Goal: Task Accomplishment & Management: Use online tool/utility

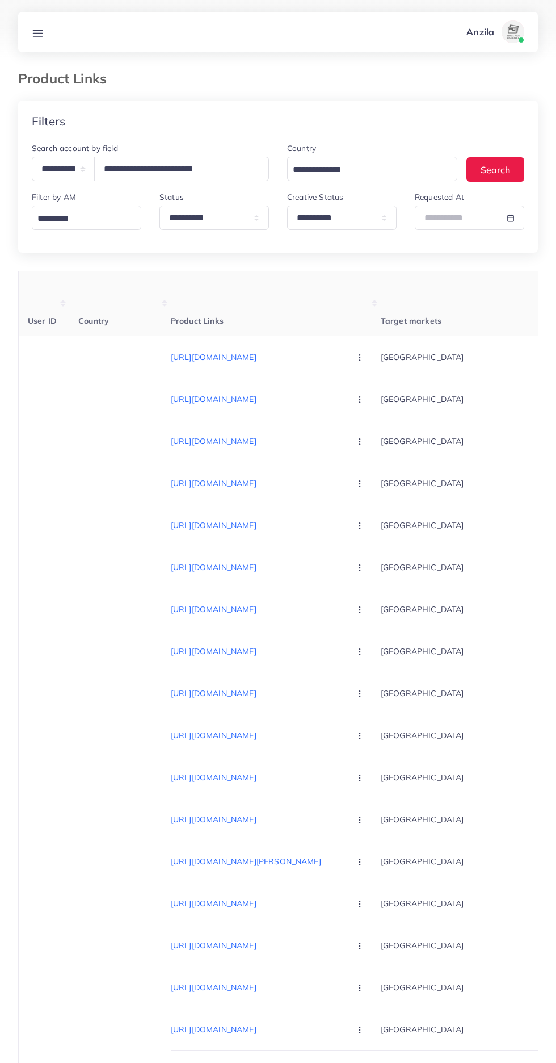
select select "*****"
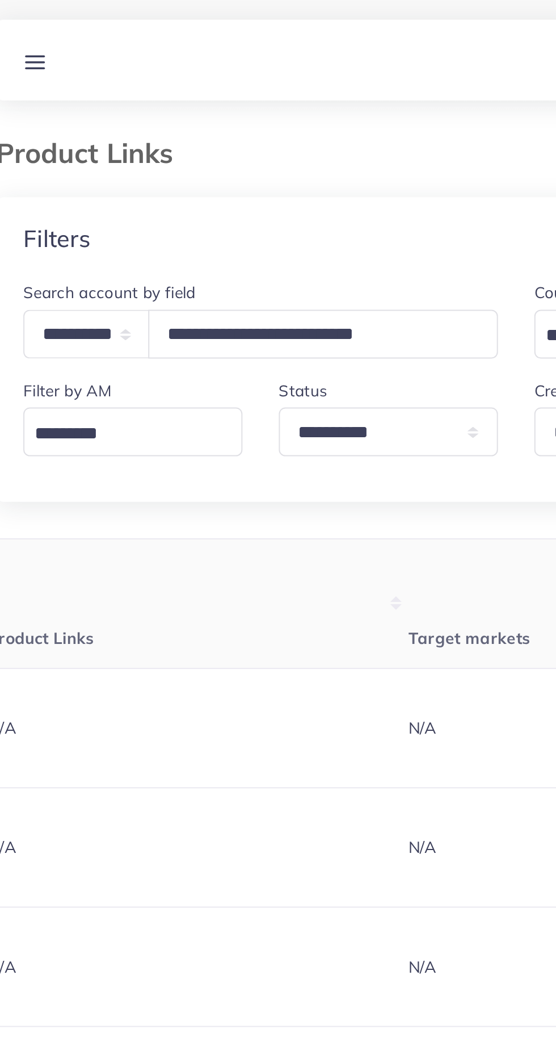
type input "**********"
click at [105, 261] on div "**********" at bounding box center [278, 559] width 520 height 916
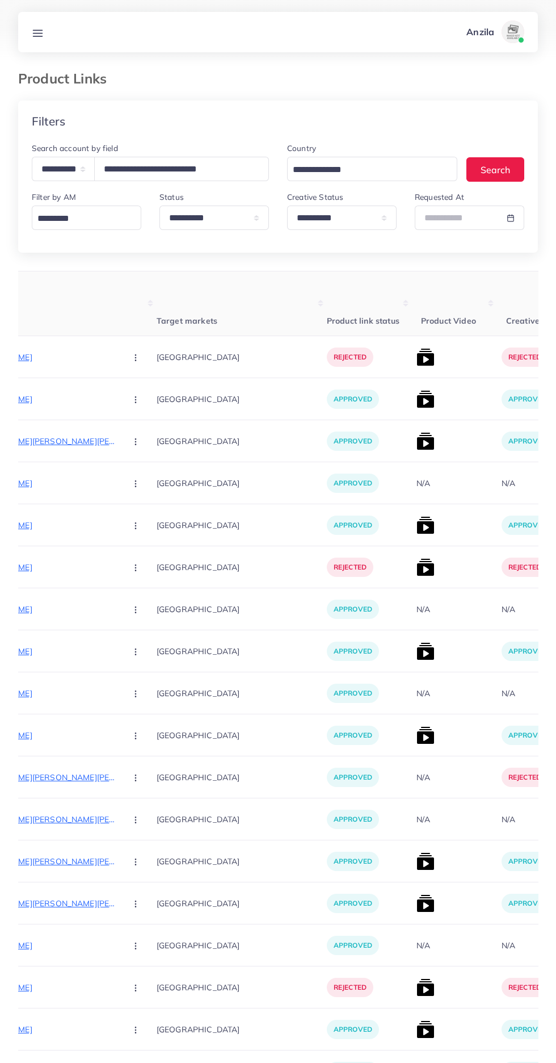
scroll to position [0, 225]
click at [38, 357] on p "[URL][DOMAIN_NAME]" at bounding box center [31, 357] width 170 height 14
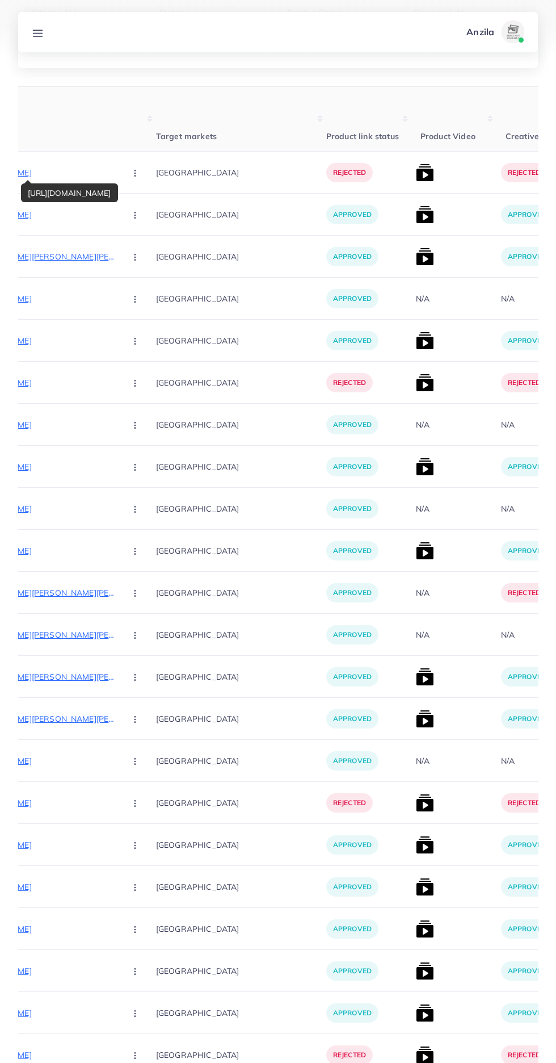
scroll to position [0, 0]
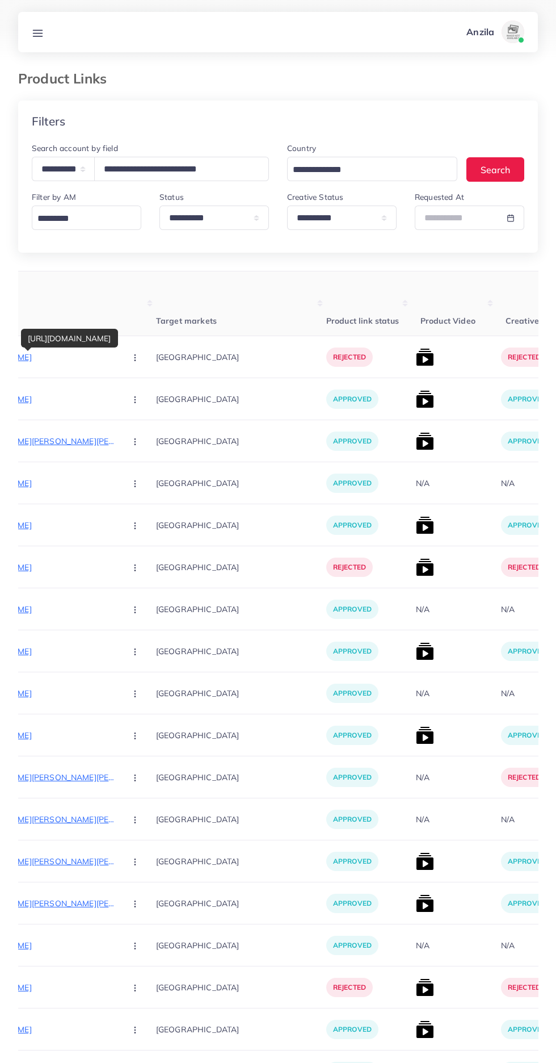
click at [416, 403] on img at bounding box center [425, 399] width 18 height 18
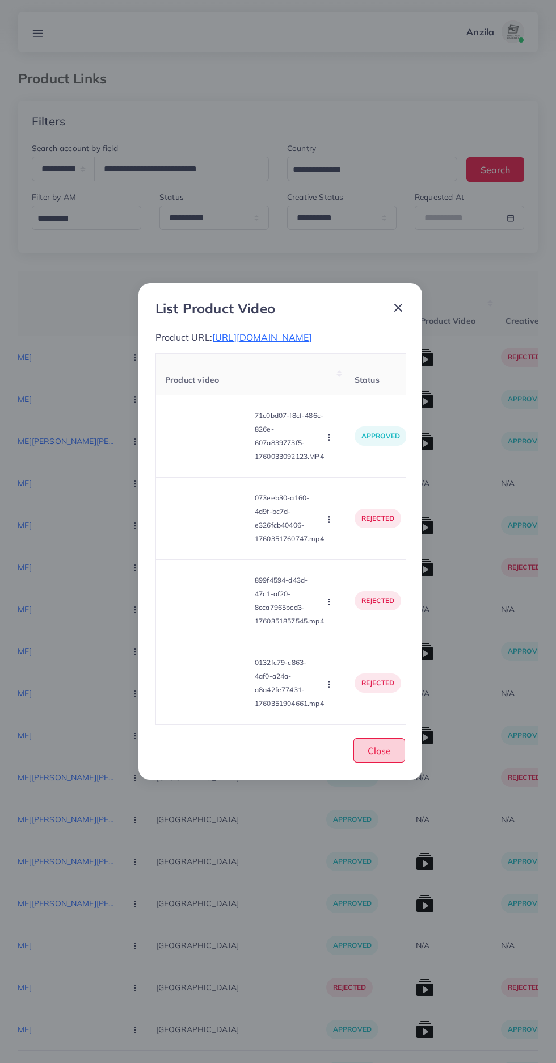
click at [387, 756] on span "Close" at bounding box center [379, 750] width 23 height 11
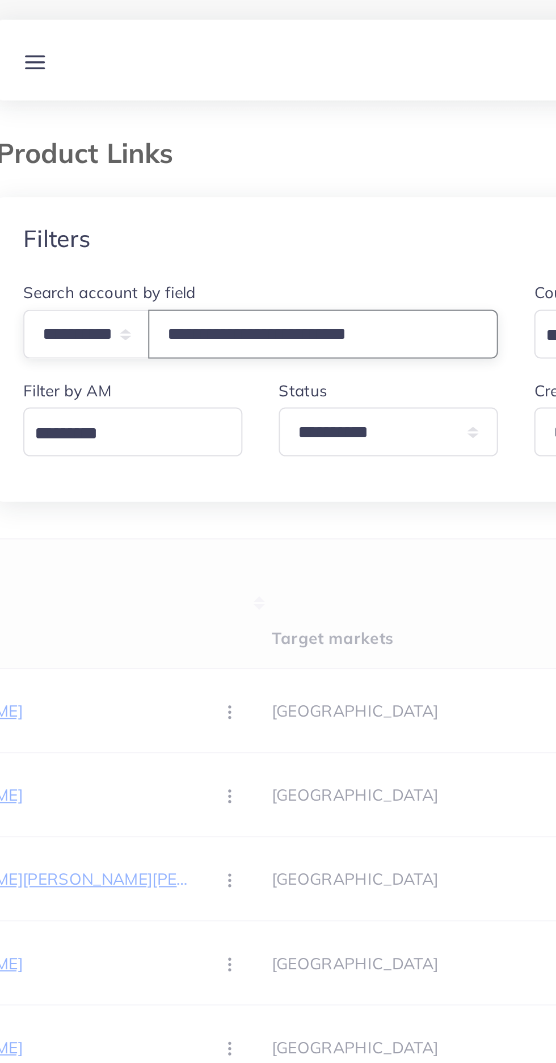
type input "**********"
click at [69, 104] on div "Filters" at bounding box center [278, 121] width 520 height 41
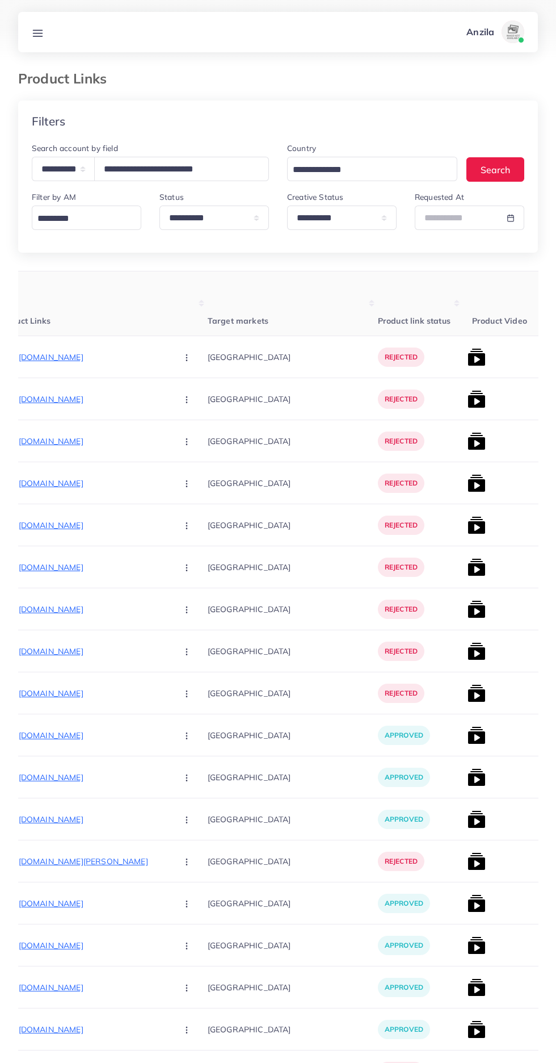
scroll to position [0, 168]
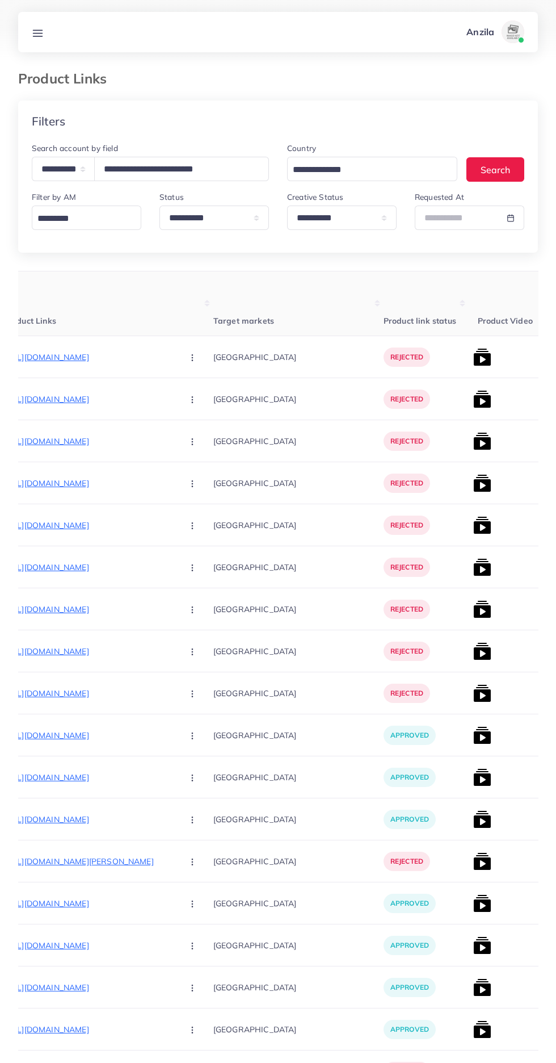
click at [65, 330] on th "Product Links" at bounding box center [108, 303] width 210 height 65
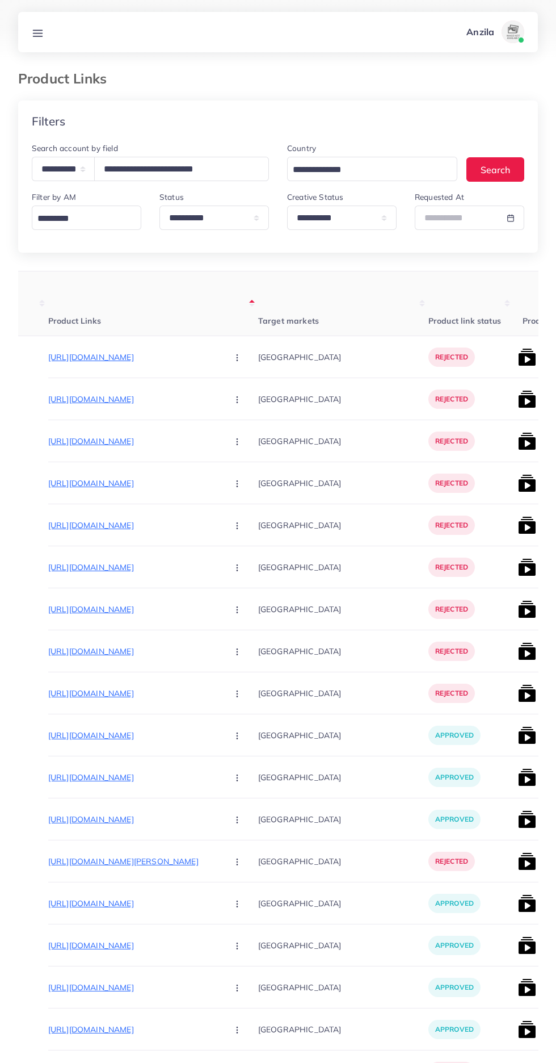
scroll to position [0, 111]
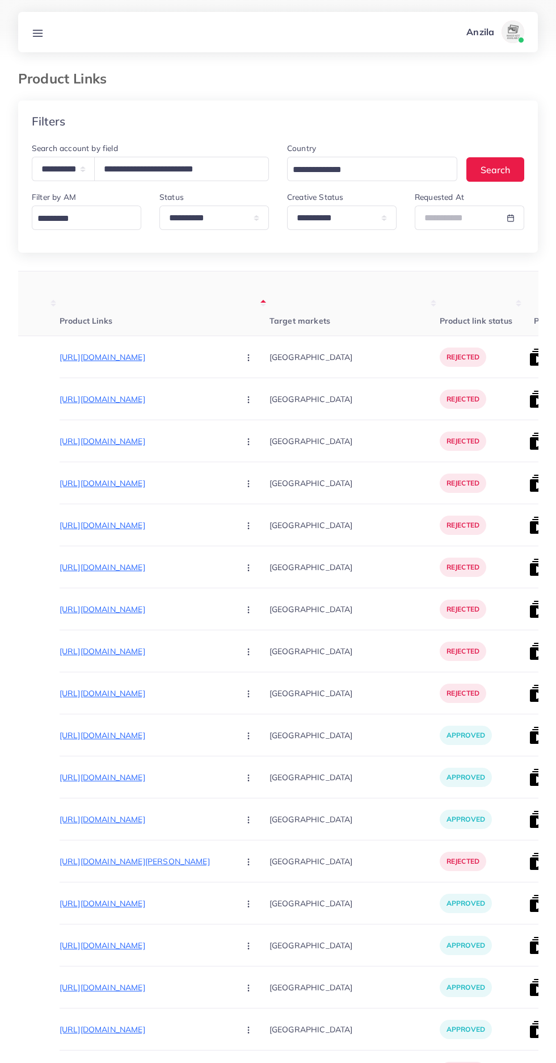
click at [72, 400] on p "[URL][DOMAIN_NAME]" at bounding box center [145, 399] width 170 height 14
click at [91, 435] on p "[URL][DOMAIN_NAME]" at bounding box center [145, 441] width 170 height 14
click at [112, 480] on p "[URL][DOMAIN_NAME]" at bounding box center [145, 483] width 170 height 14
click at [248, 442] on circle "button" at bounding box center [248, 441] width 1 height 1
click at [231, 471] on link "Approve" at bounding box center [276, 475] width 90 height 25
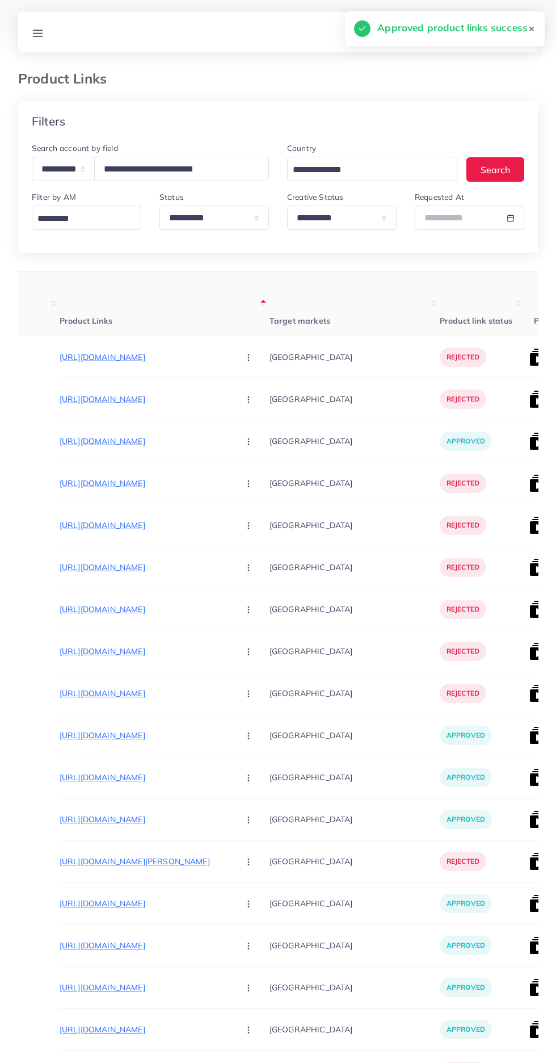
click at [138, 480] on p "[URL][DOMAIN_NAME]" at bounding box center [145, 483] width 170 height 14
click at [230, 484] on button "button" at bounding box center [250, 483] width 40 height 26
click at [254, 518] on span "Approve" at bounding box center [272, 517] width 37 height 11
click at [110, 446] on p "[URL][DOMAIN_NAME]" at bounding box center [145, 441] width 170 height 14
click at [105, 528] on p "[URL][DOMAIN_NAME]" at bounding box center [145, 525] width 170 height 14
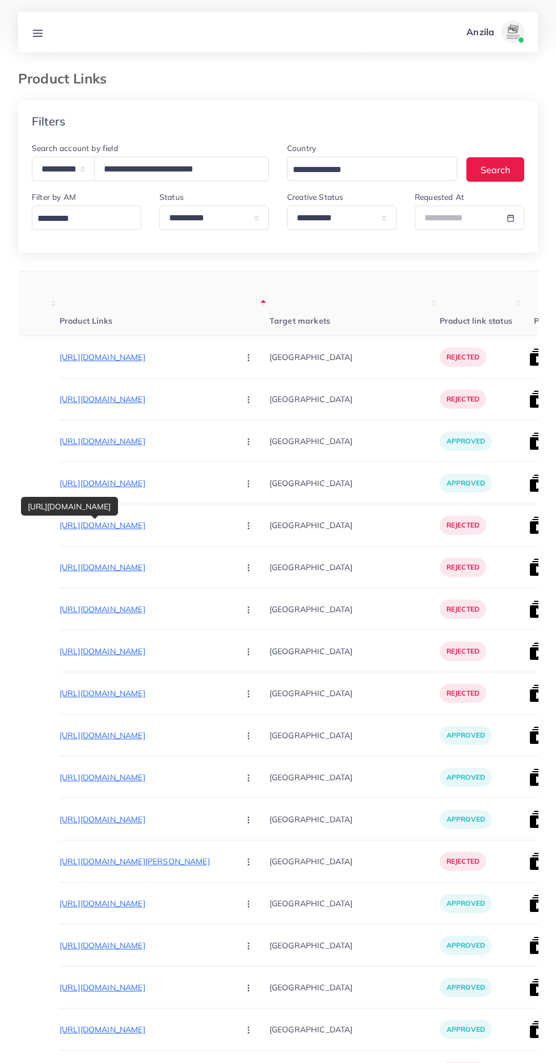
click at [230, 526] on button "button" at bounding box center [250, 525] width 40 height 26
click at [254, 558] on span "Approve" at bounding box center [272, 559] width 37 height 11
click at [87, 568] on p "[URL][DOMAIN_NAME]" at bounding box center [145, 567] width 170 height 14
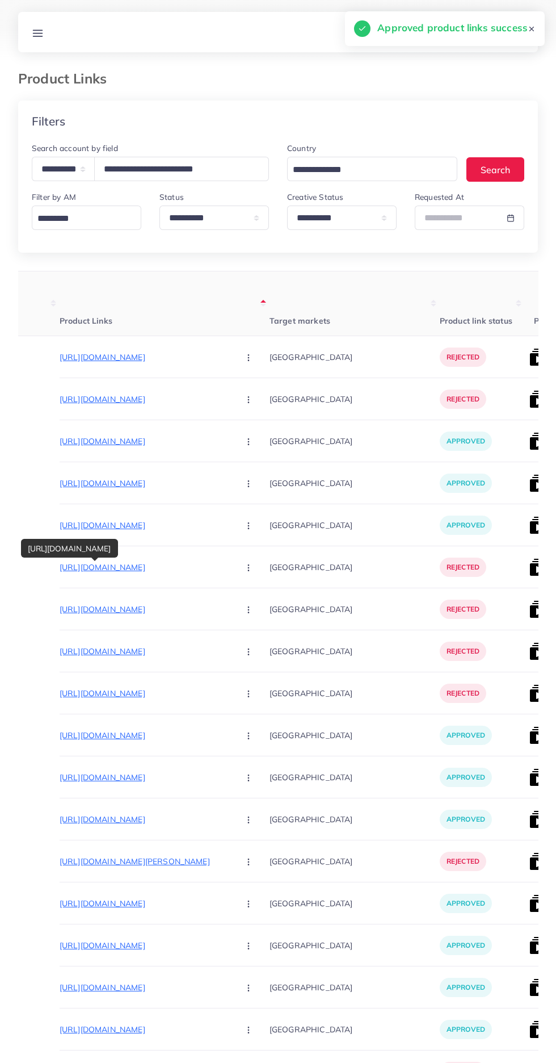
click at [127, 610] on p "[URL][DOMAIN_NAME]" at bounding box center [145, 609] width 170 height 14
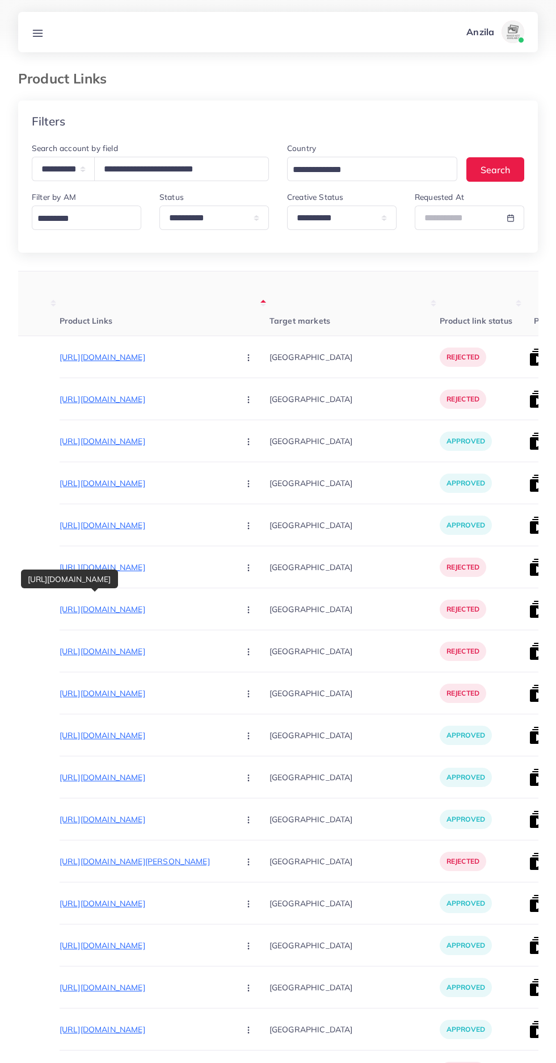
click at [248, 610] on circle "button" at bounding box center [248, 609] width 1 height 1
click at [254, 649] on span "Approve" at bounding box center [272, 643] width 37 height 11
click at [123, 645] on p "[URL][DOMAIN_NAME]" at bounding box center [145, 651] width 170 height 14
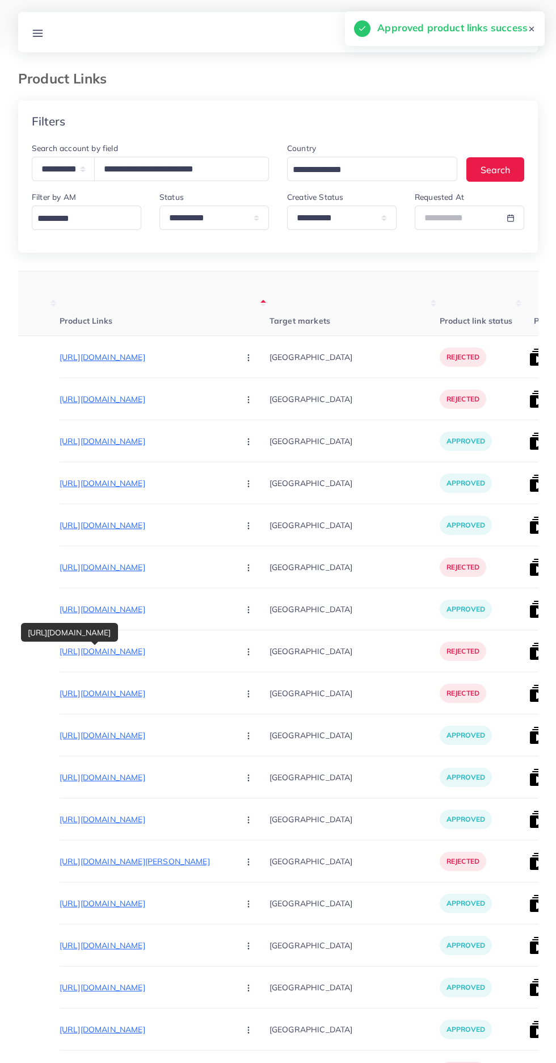
click at [134, 694] on p "[URL][DOMAIN_NAME]" at bounding box center [145, 694] width 170 height 14
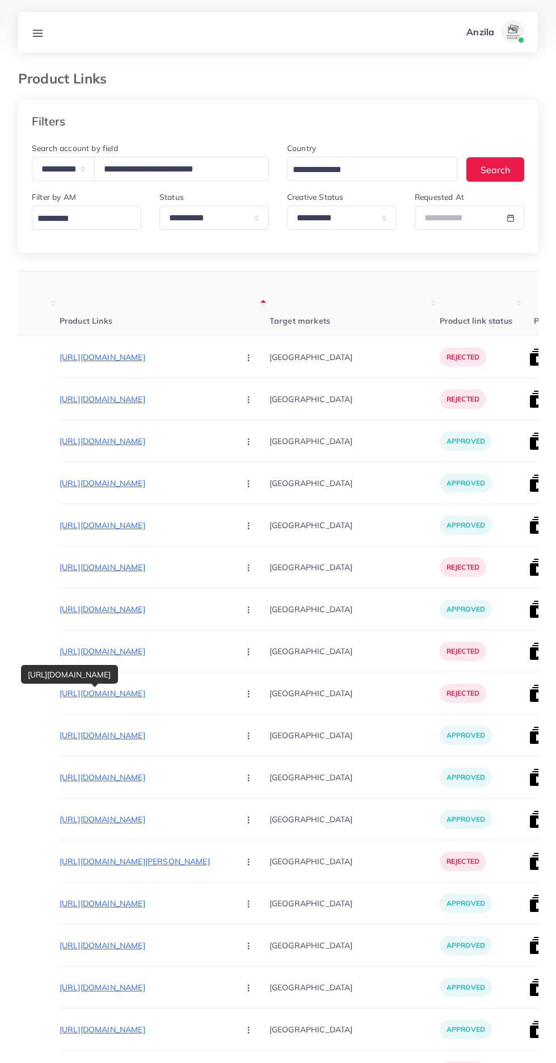
click at [244, 696] on icon "button" at bounding box center [248, 693] width 9 height 9
click at [254, 729] on span "Approve" at bounding box center [272, 727] width 37 height 11
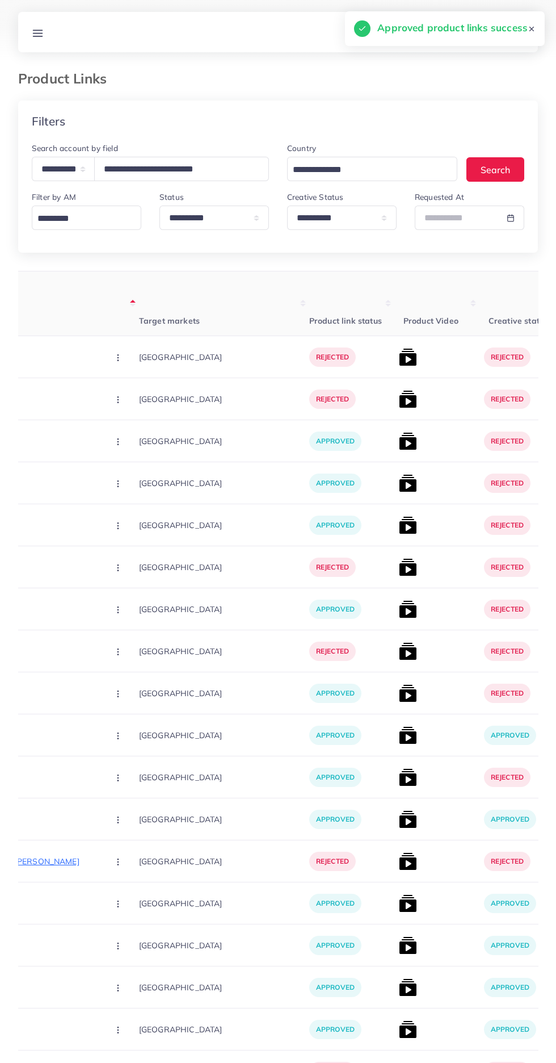
scroll to position [0, 229]
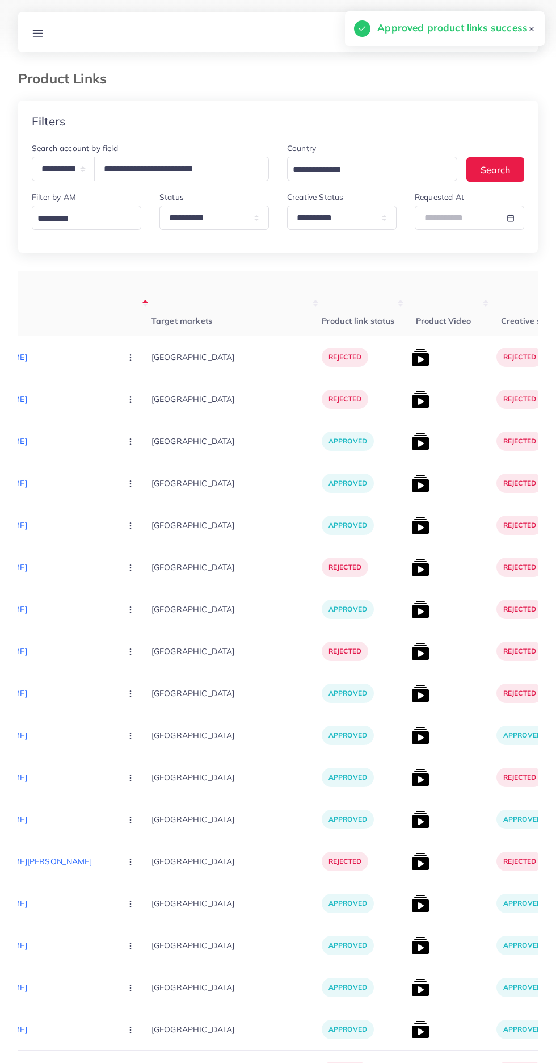
click at [412, 694] on img at bounding box center [421, 693] width 18 height 18
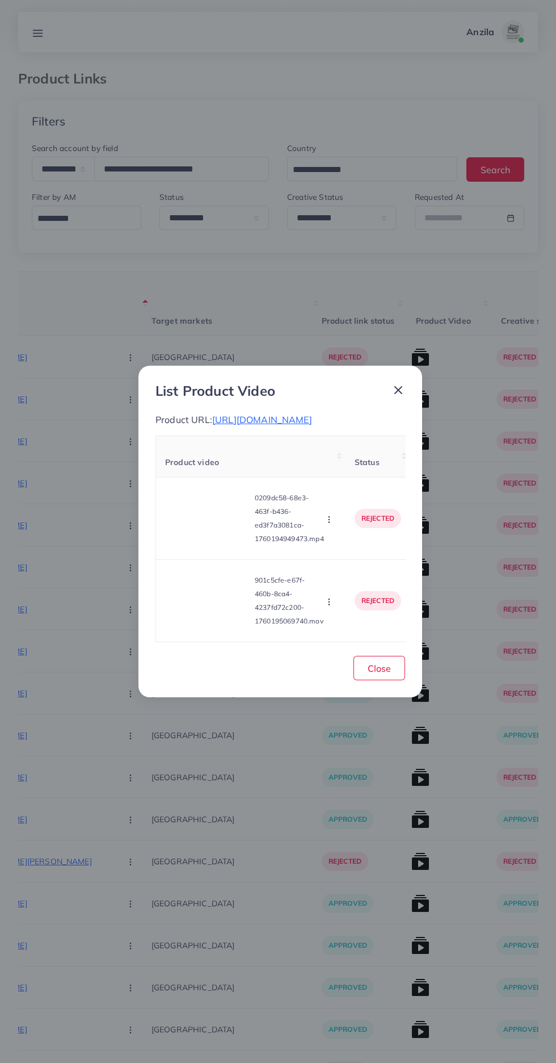
click at [196, 544] on video at bounding box center [207, 518] width 85 height 51
click at [187, 531] on div at bounding box center [207, 518] width 85 height 51
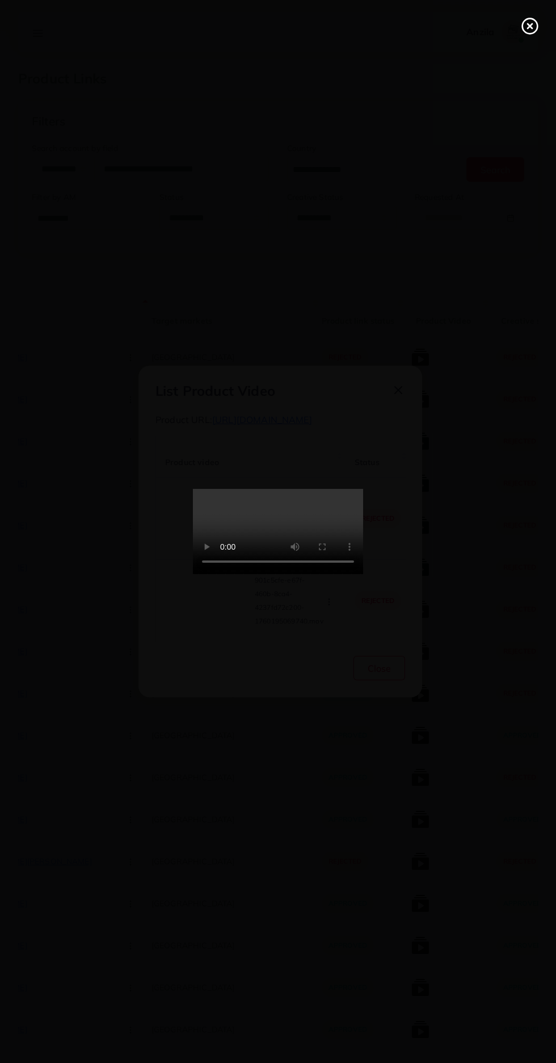
click at [529, 32] on icon at bounding box center [530, 26] width 18 height 18
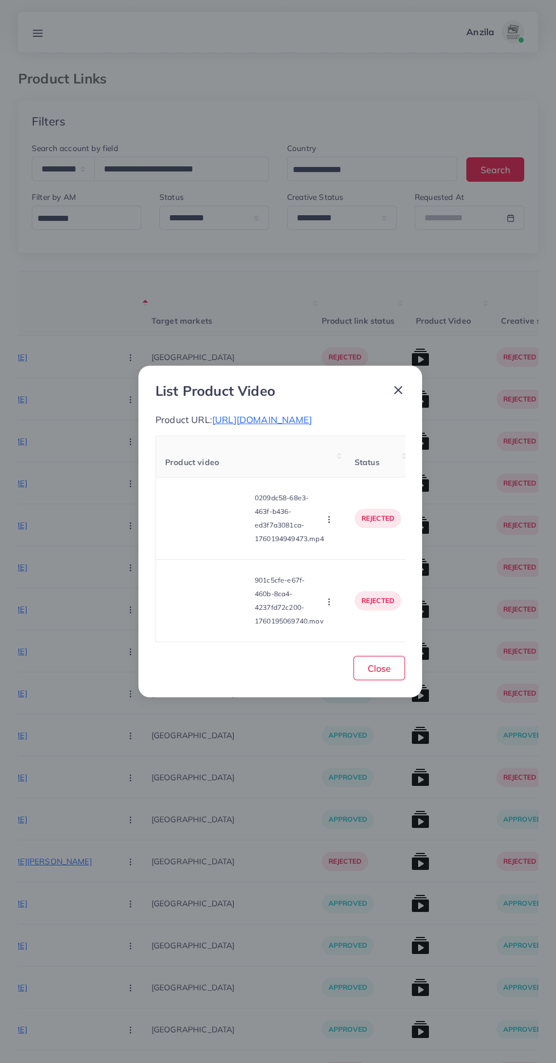
click at [354, 545] on td "rejected" at bounding box center [378, 519] width 65 height 82
click at [331, 524] on icon "button" at bounding box center [329, 519] width 9 height 9
click at [342, 554] on link "Approve" at bounding box center [356, 546] width 90 height 25
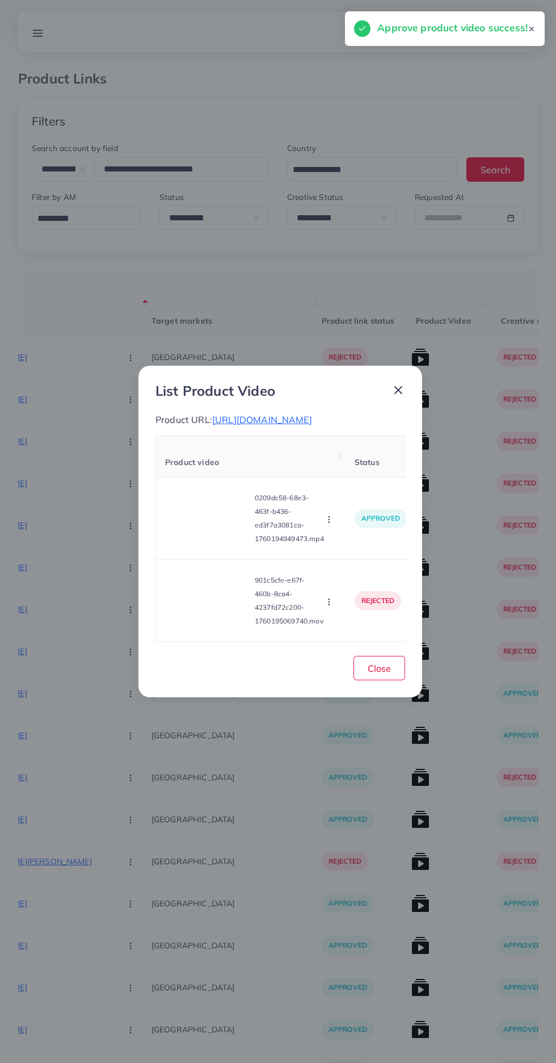
click at [200, 626] on video at bounding box center [207, 600] width 85 height 51
click at [193, 619] on div at bounding box center [207, 600] width 85 height 51
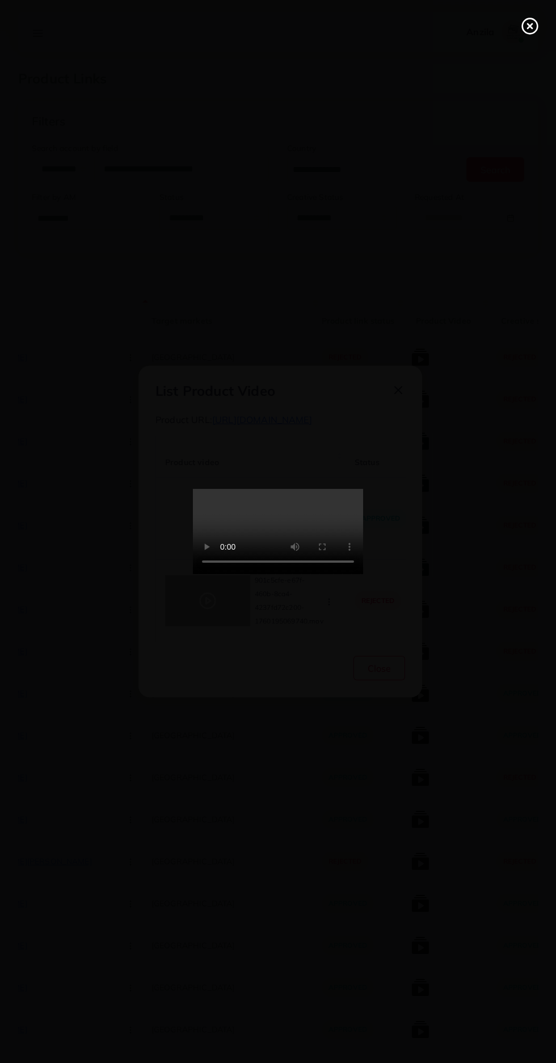
click at [530, 26] on line at bounding box center [530, 26] width 5 height 5
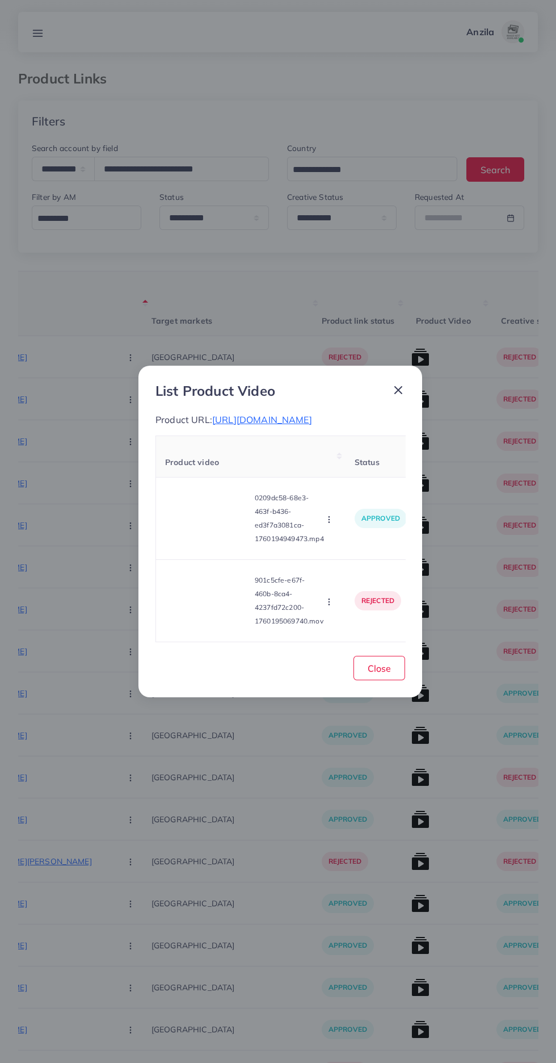
click at [331, 606] on icon "button" at bounding box center [329, 601] width 9 height 9
click at [326, 561] on link "Approve" at bounding box center [352, 548] width 90 height 25
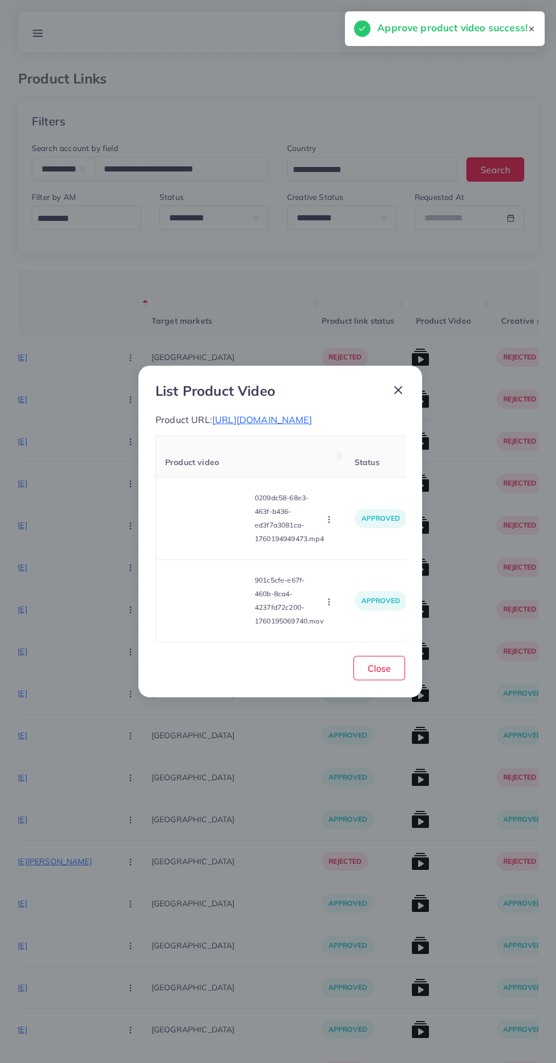
click at [331, 606] on icon "button" at bounding box center [329, 601] width 9 height 9
click at [323, 578] on icon at bounding box center [322, 574] width 8 height 8
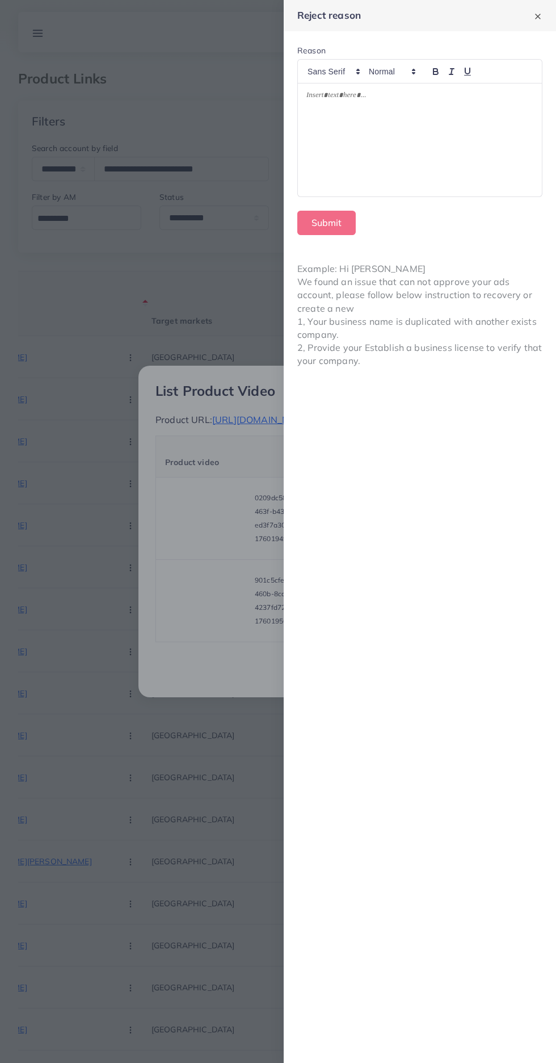
click at [370, 150] on div at bounding box center [420, 139] width 244 height 113
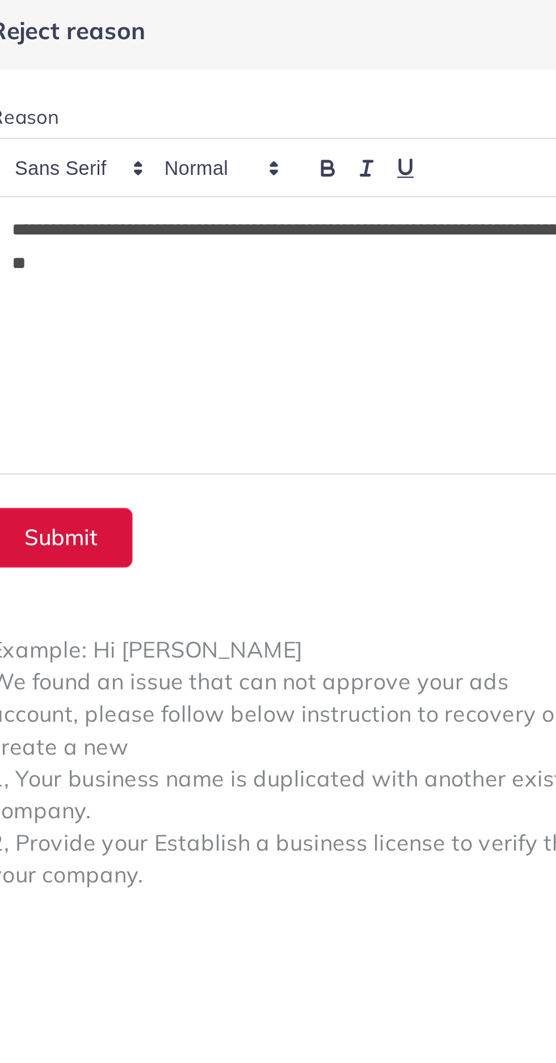
click at [323, 228] on button "Submit" at bounding box center [327, 223] width 58 height 24
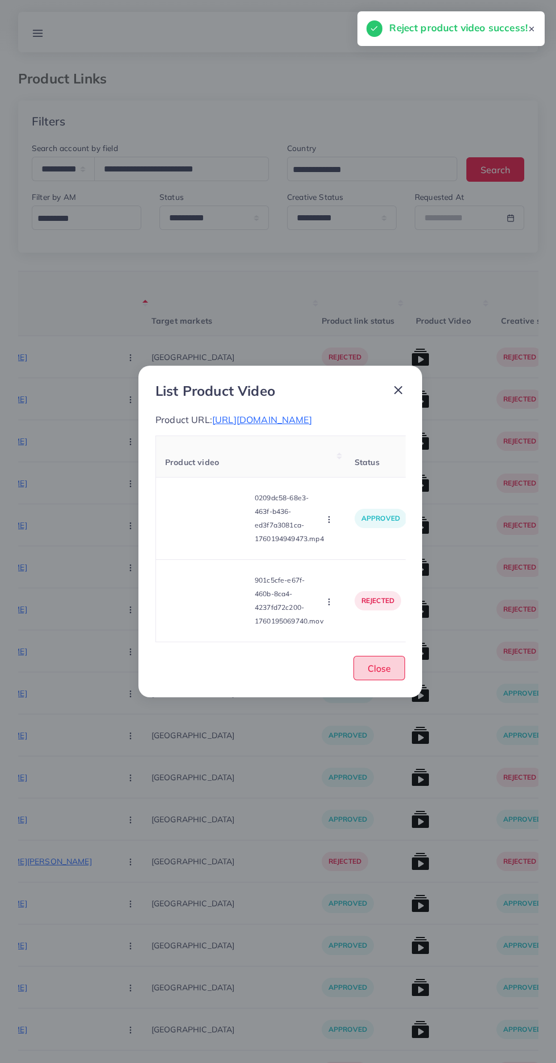
click at [367, 680] on button "Close" at bounding box center [380, 668] width 52 height 24
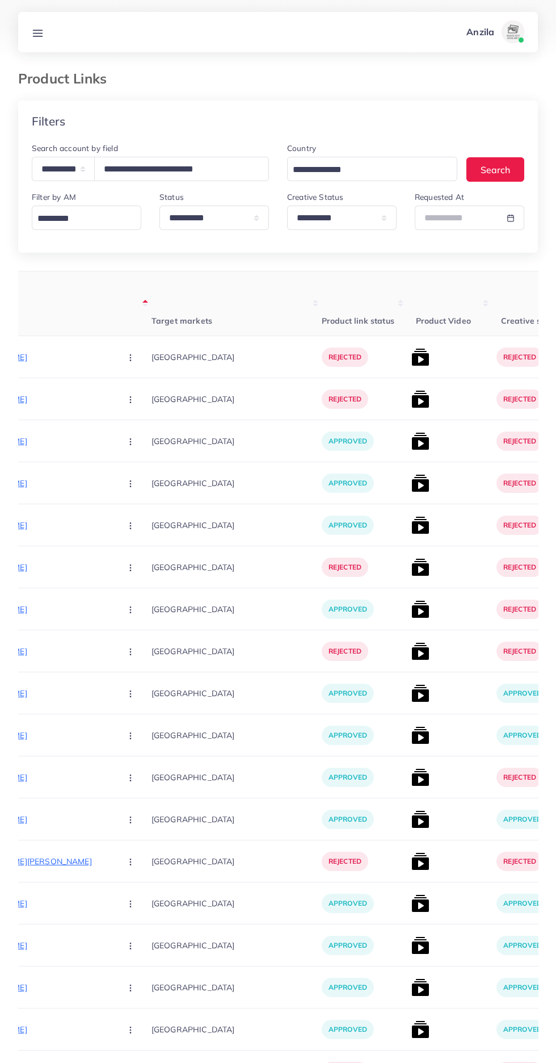
click at [412, 612] on img at bounding box center [421, 609] width 18 height 18
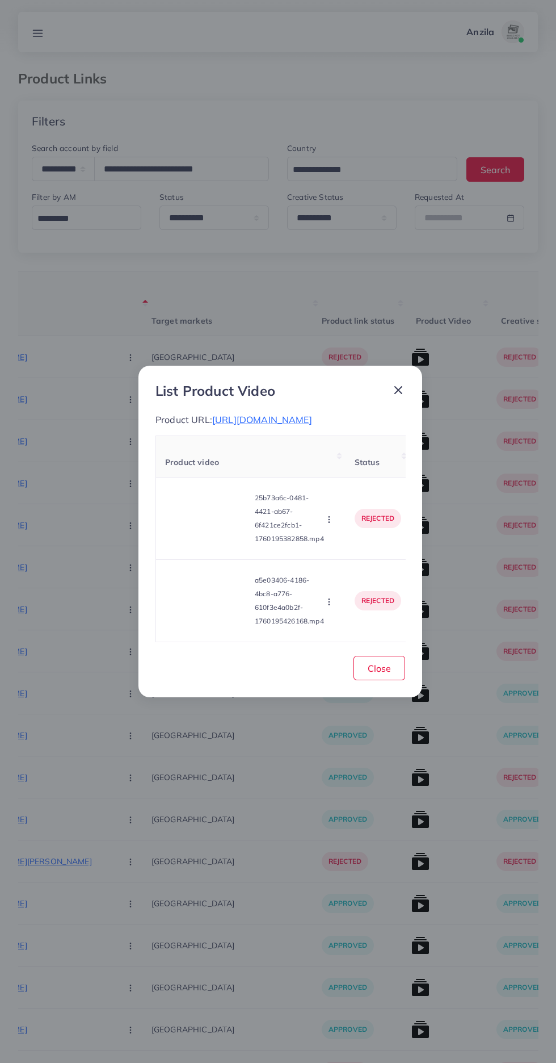
click at [184, 535] on video at bounding box center [207, 518] width 85 height 51
click at [184, 535] on div at bounding box center [207, 518] width 85 height 51
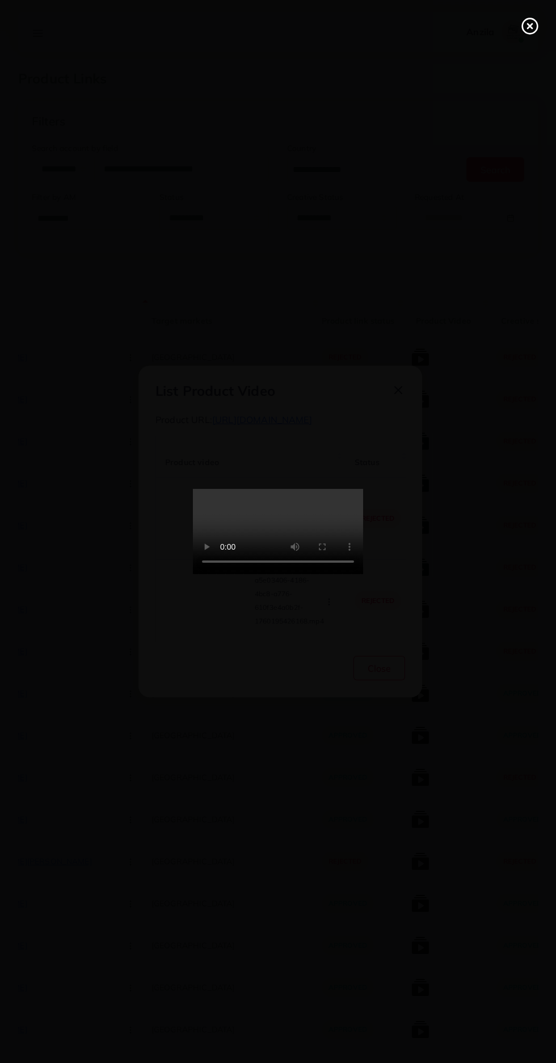
click at [526, 26] on icon at bounding box center [530, 26] width 18 height 18
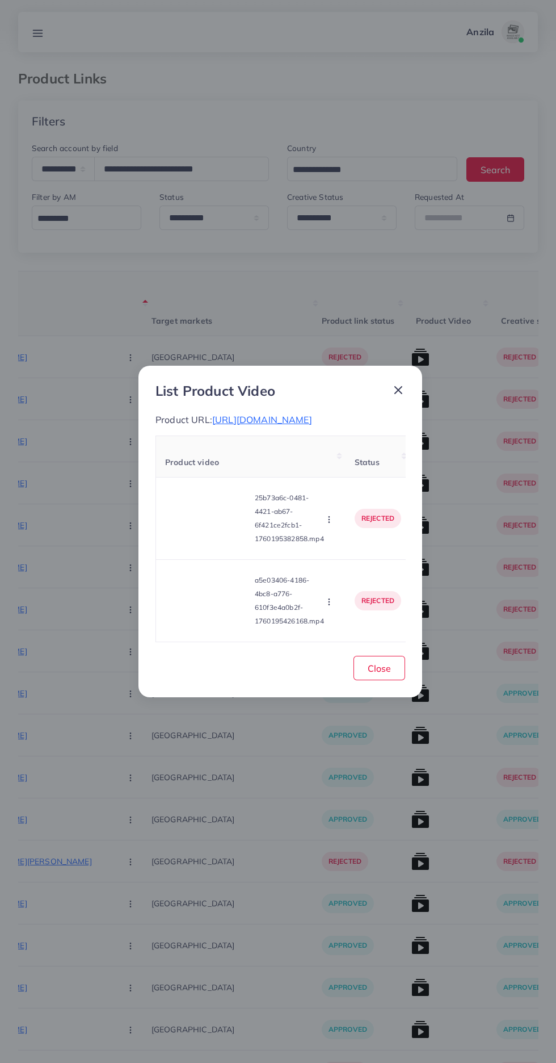
click at [240, 415] on span "[URL][DOMAIN_NAME]" at bounding box center [262, 419] width 100 height 11
click at [329, 522] on circle "button" at bounding box center [329, 522] width 1 height 1
click at [349, 575] on td "rejected" at bounding box center [378, 601] width 65 height 82
click at [331, 524] on icon "button" at bounding box center [329, 519] width 9 height 9
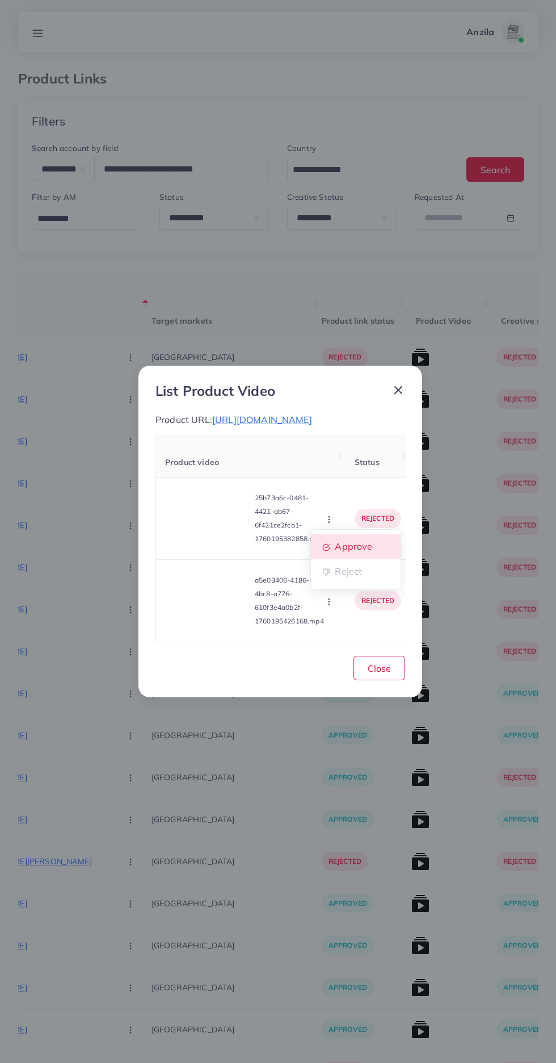
click at [342, 559] on link "Approve" at bounding box center [356, 546] width 90 height 25
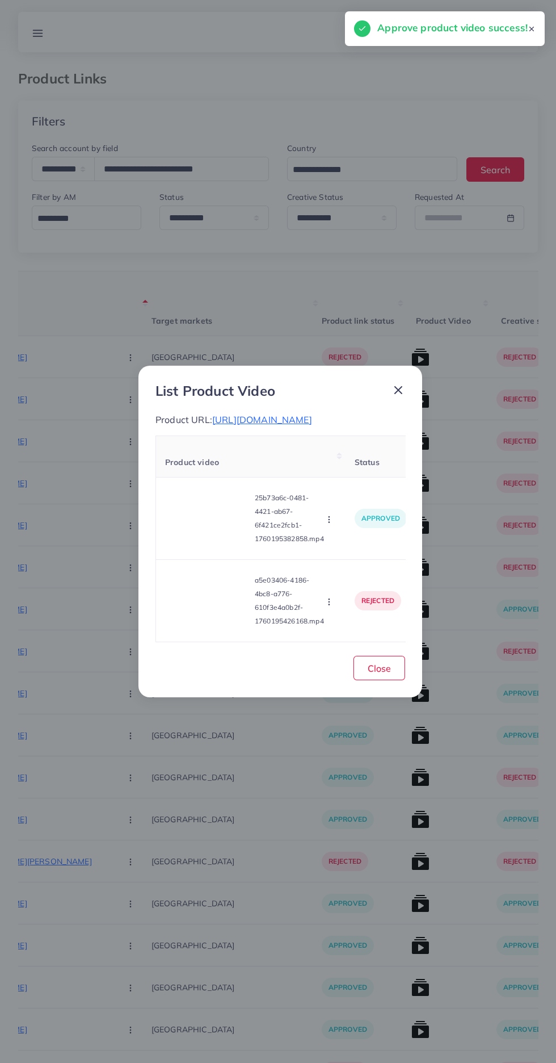
click at [329, 522] on circle "button" at bounding box center [329, 522] width 1 height 1
click at [328, 576] on icon at bounding box center [327, 572] width 8 height 8
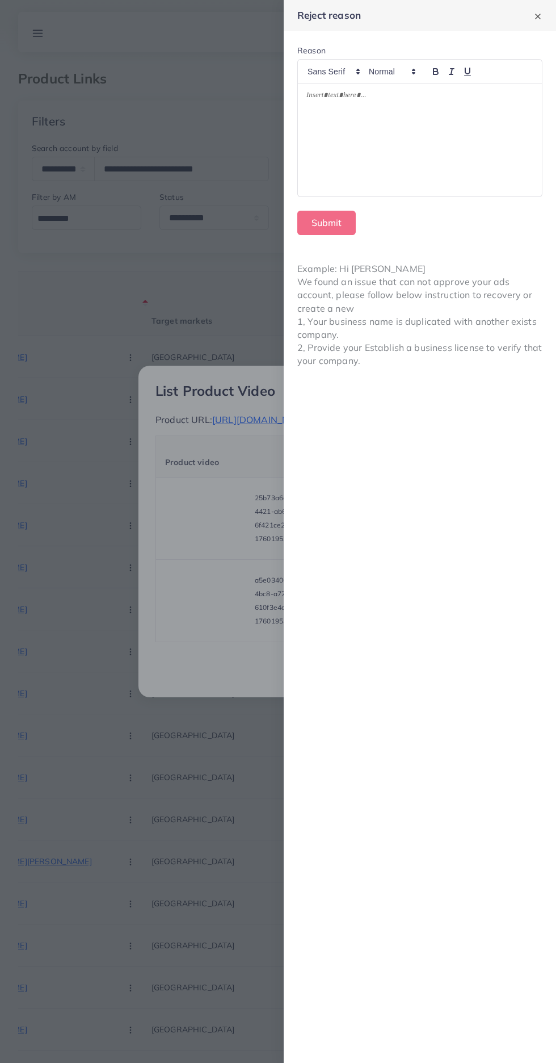
click at [361, 149] on div at bounding box center [420, 139] width 244 height 113
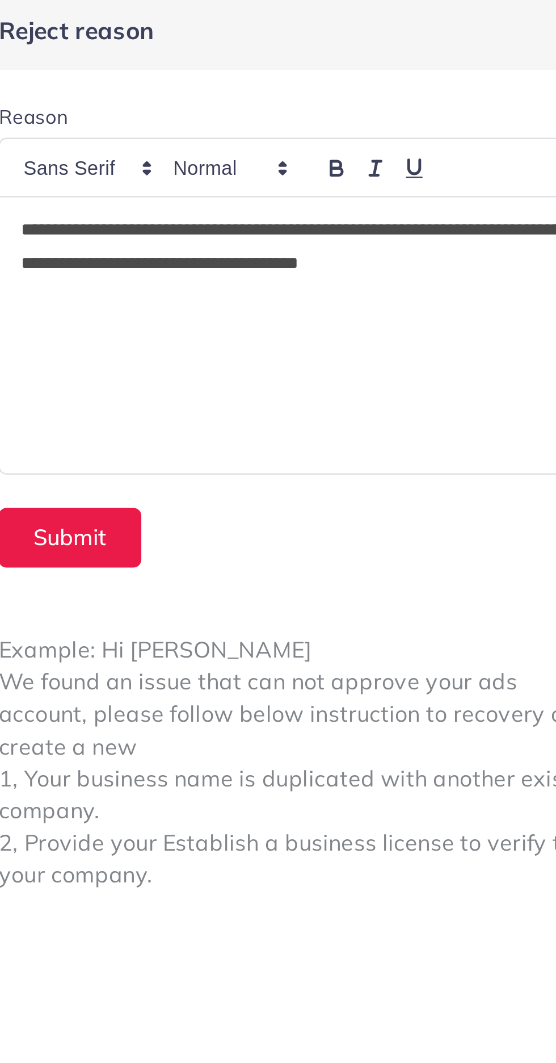
scroll to position [0, 0]
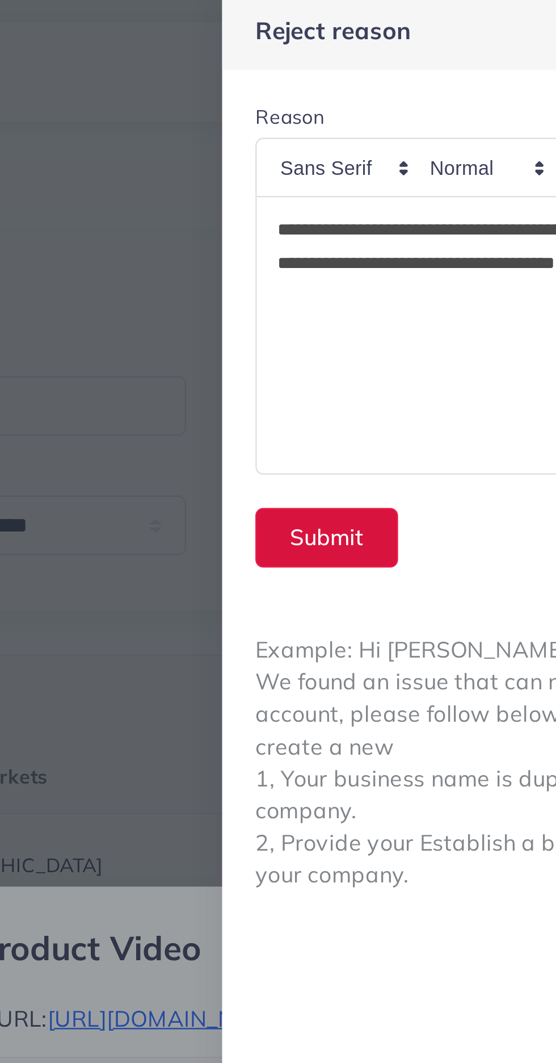
click at [322, 218] on button "Submit" at bounding box center [327, 223] width 58 height 24
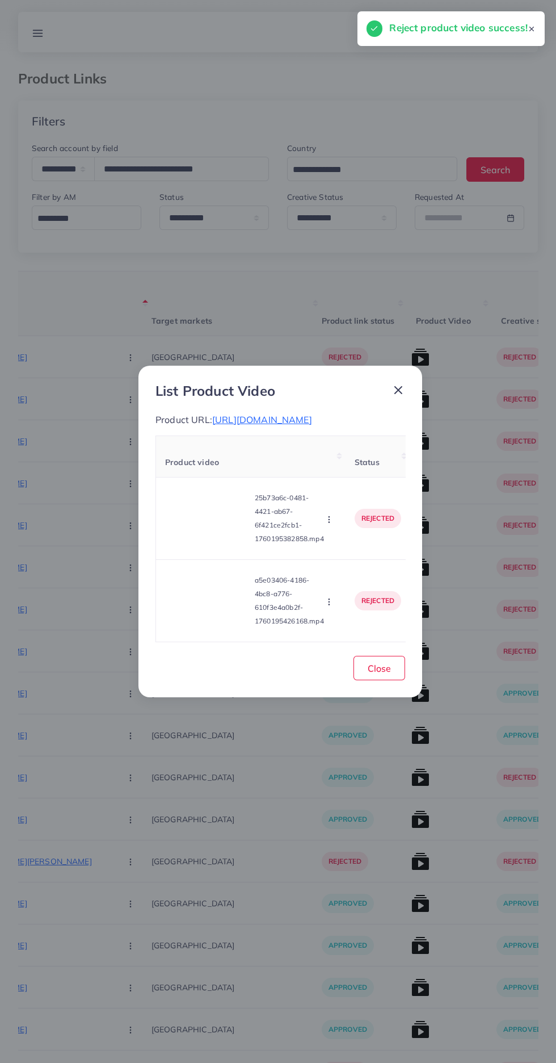
click at [203, 602] on video at bounding box center [207, 600] width 85 height 51
click at [212, 626] on div at bounding box center [207, 600] width 85 height 51
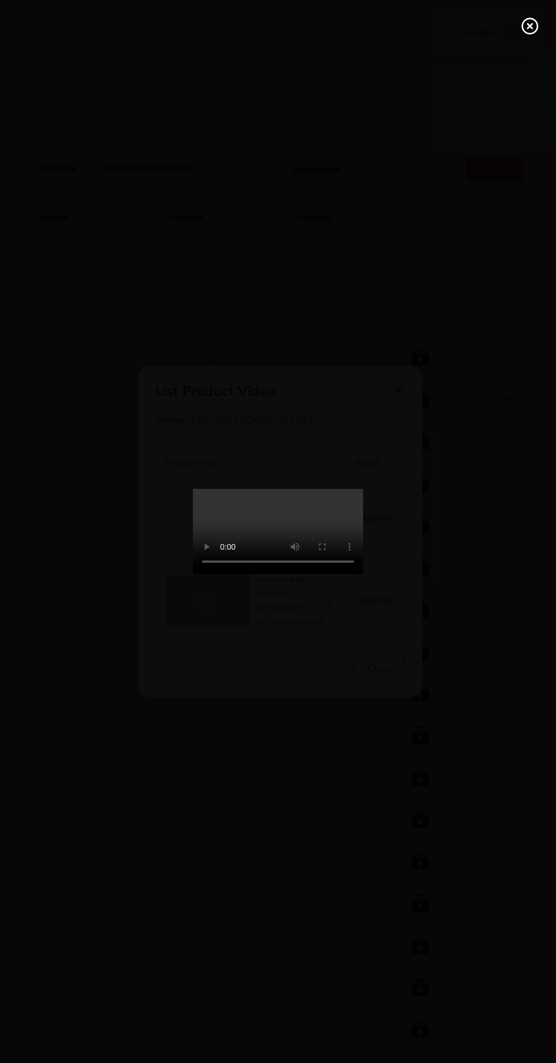
click at [503, 22] on div at bounding box center [278, 531] width 556 height 1063
click at [530, 26] on line at bounding box center [530, 26] width 5 height 5
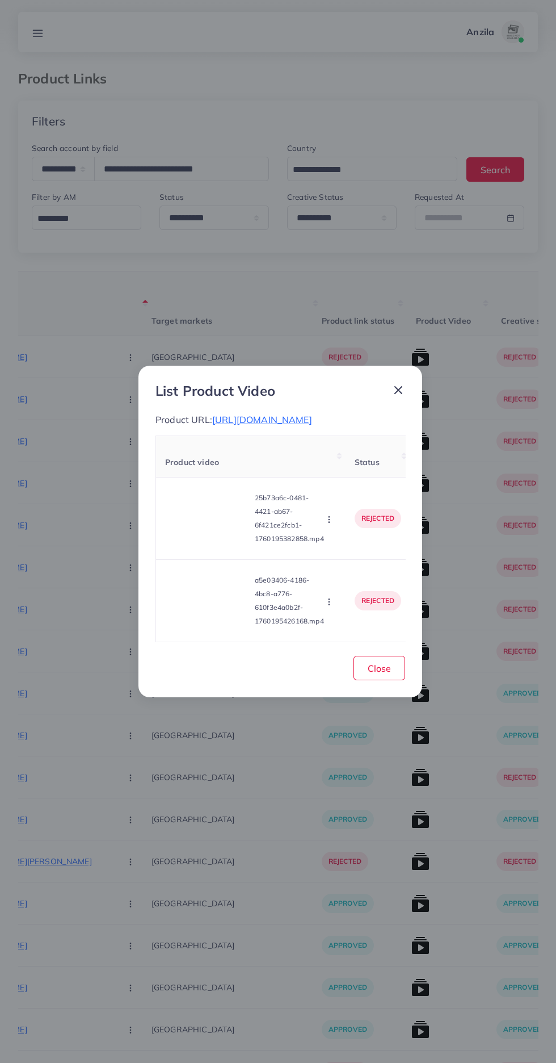
click at [329, 602] on circle "button" at bounding box center [329, 601] width 1 height 1
click at [336, 554] on span "Approve" at bounding box center [348, 547] width 37 height 11
click at [378, 674] on span "Close" at bounding box center [379, 668] width 23 height 11
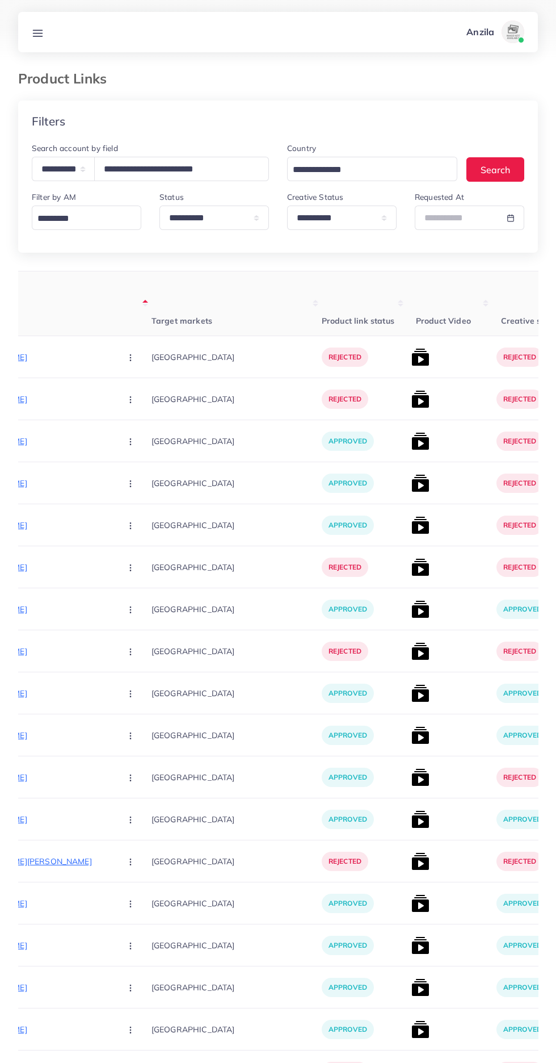
click at [412, 524] on img at bounding box center [421, 525] width 18 height 18
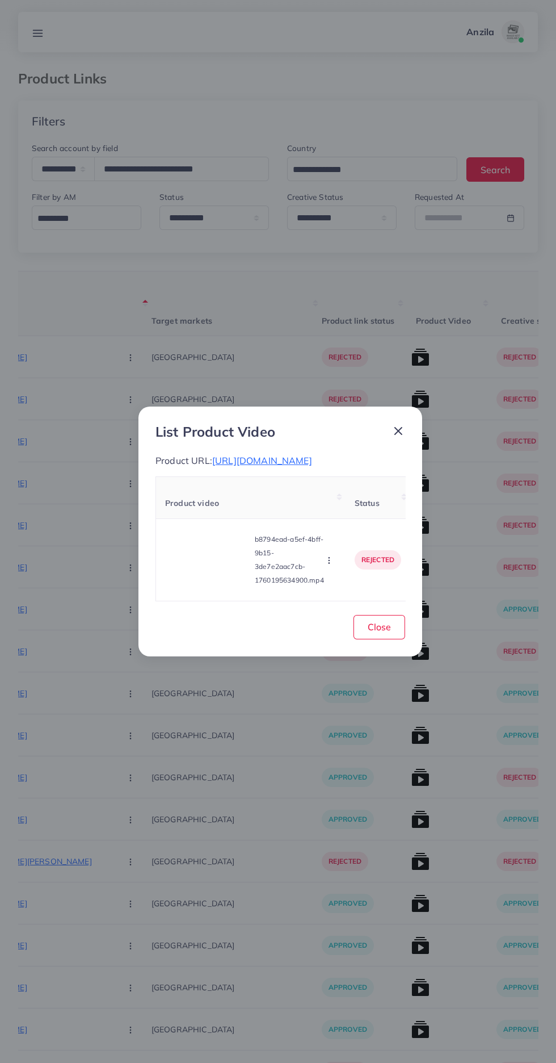
click at [211, 562] on video at bounding box center [207, 559] width 85 height 51
click at [211, 549] on div at bounding box center [207, 559] width 85 height 51
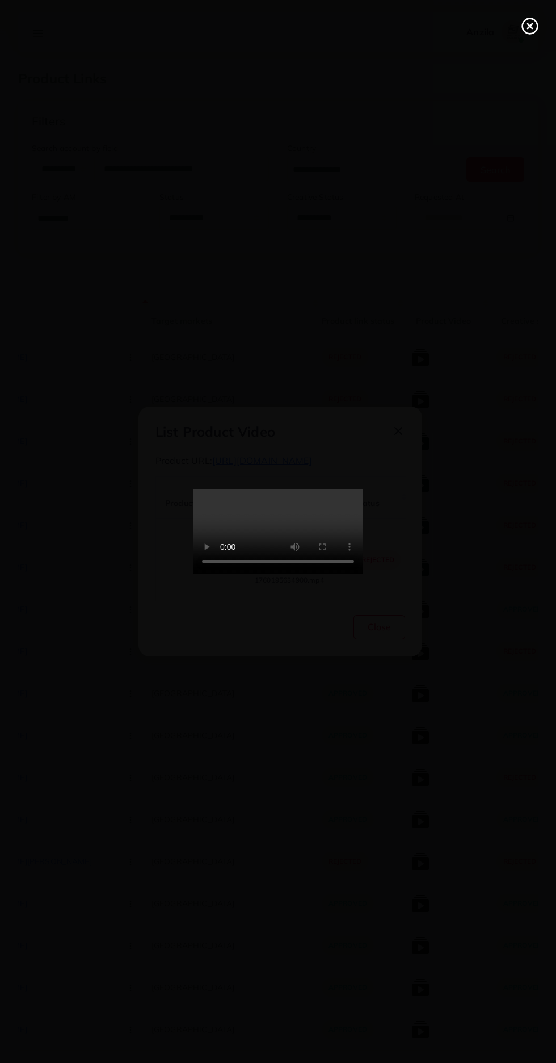
click at [524, 30] on circle at bounding box center [530, 26] width 15 height 15
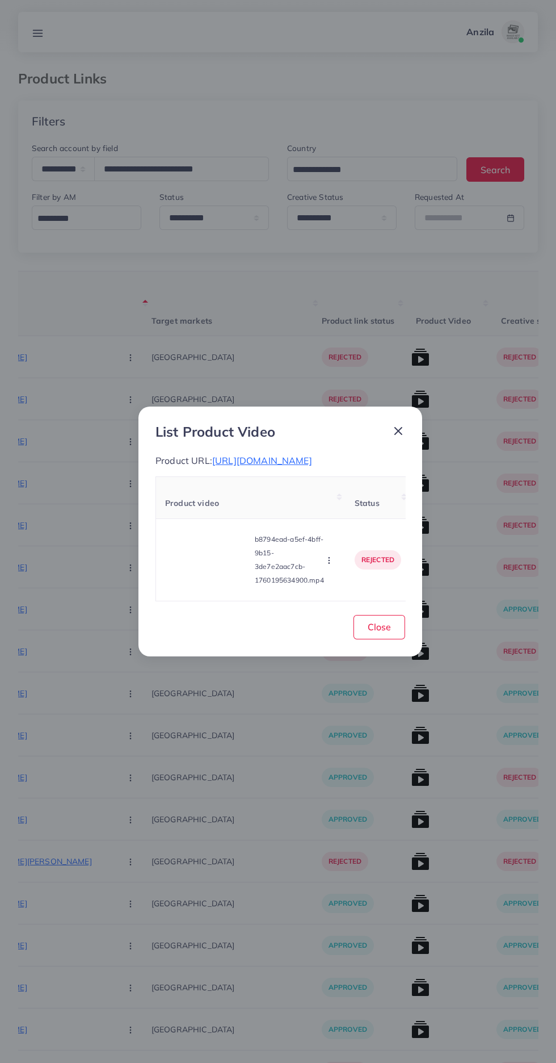
click at [329, 561] on circle "button" at bounding box center [329, 560] width 1 height 1
click at [340, 500] on link "Approve" at bounding box center [352, 507] width 90 height 25
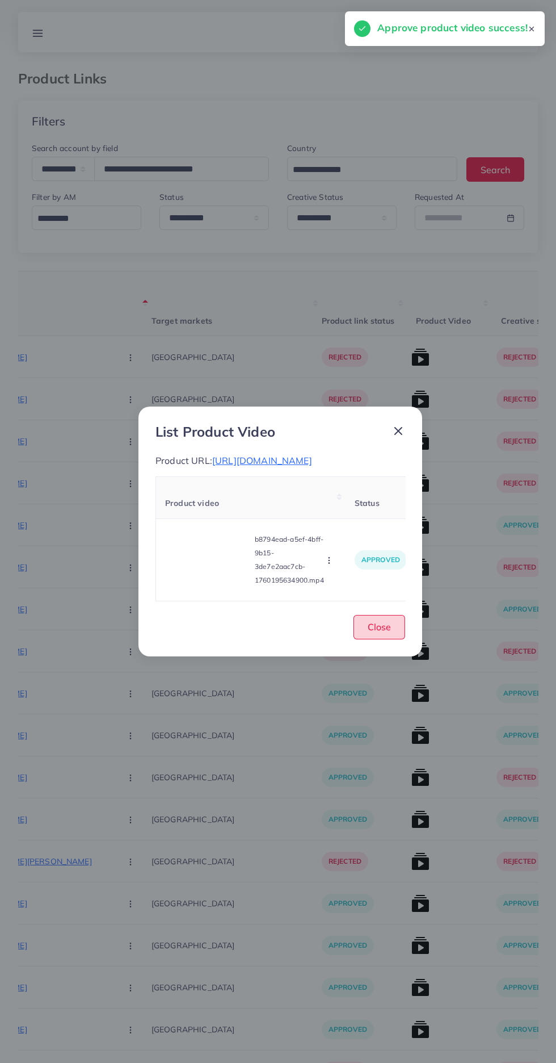
click at [385, 631] on span "Close" at bounding box center [379, 626] width 23 height 11
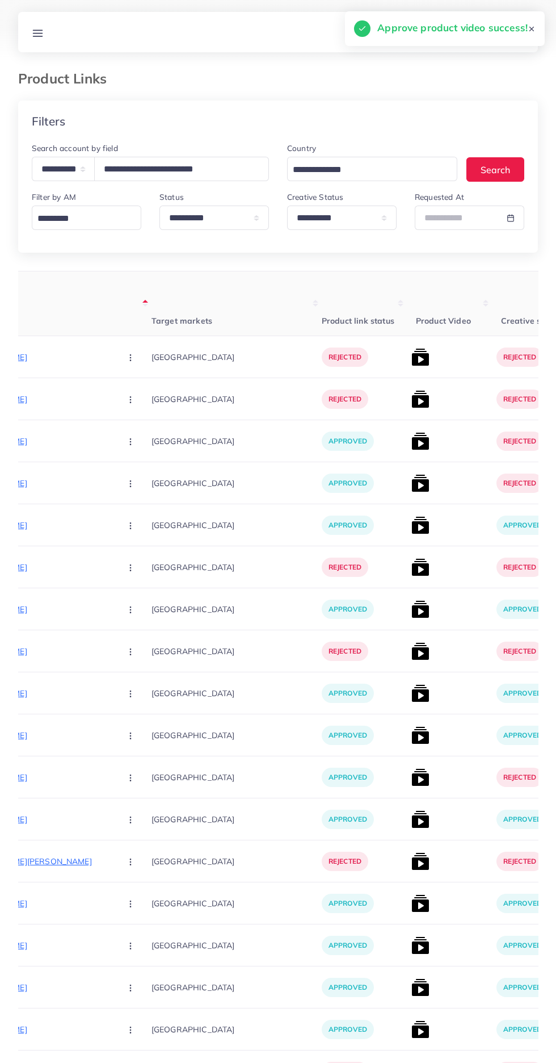
click at [412, 484] on img at bounding box center [421, 483] width 18 height 18
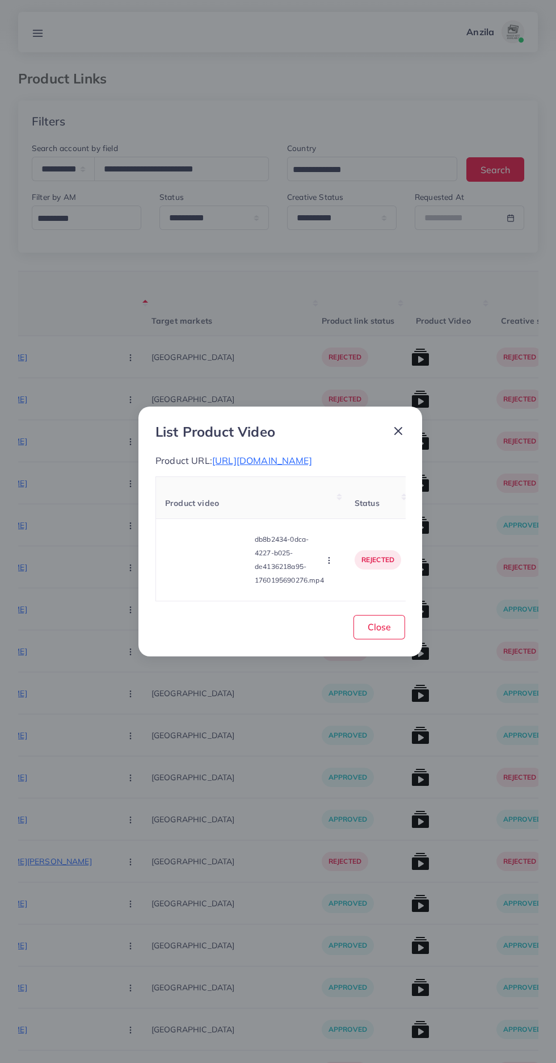
click at [193, 572] on video at bounding box center [207, 559] width 85 height 51
click at [203, 574] on div at bounding box center [207, 559] width 85 height 51
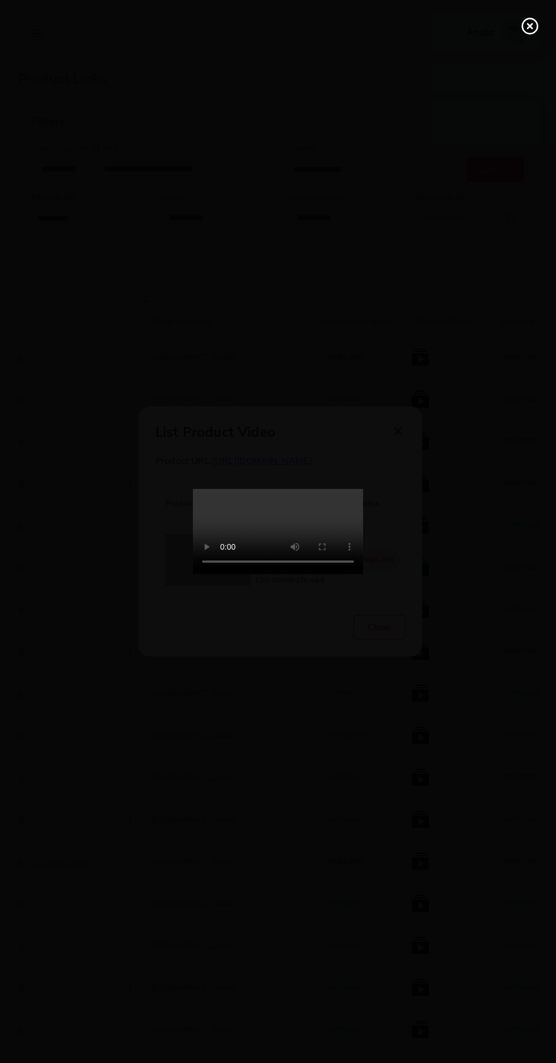
click at [528, 33] on circle at bounding box center [530, 26] width 15 height 15
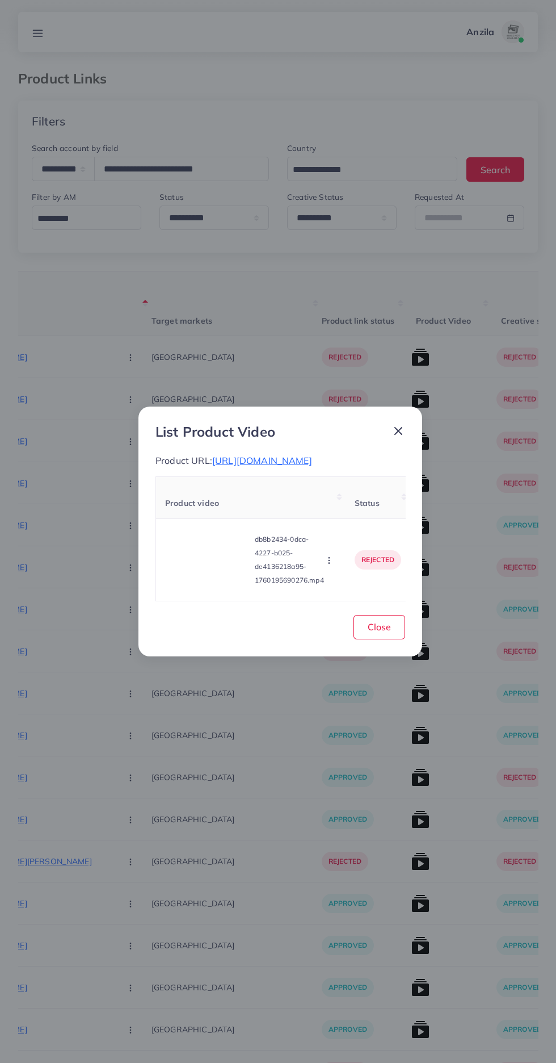
click at [331, 564] on icon "button" at bounding box center [329, 560] width 9 height 9
click at [335, 513] on span "Approve" at bounding box center [348, 506] width 37 height 11
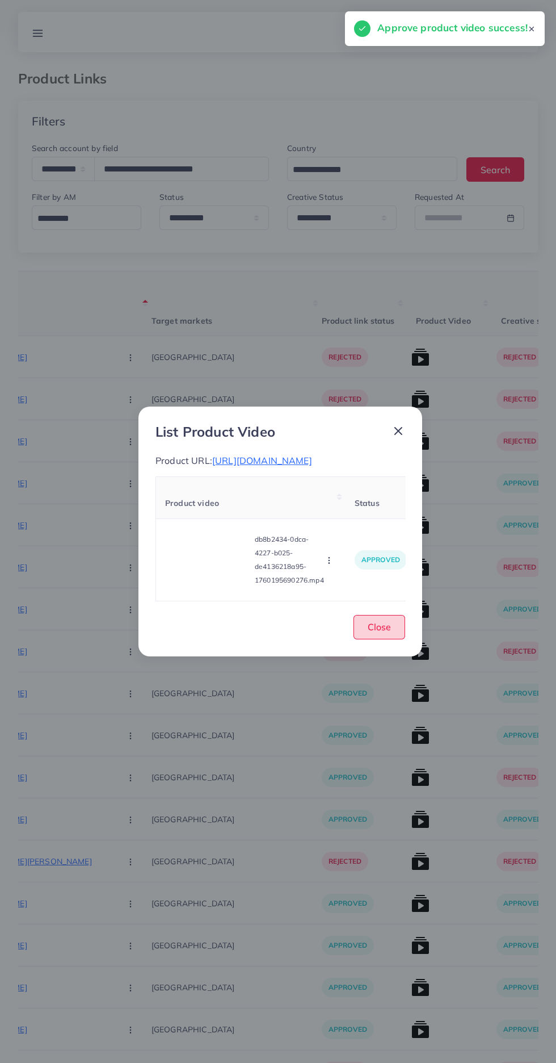
click at [380, 633] on span "Close" at bounding box center [379, 626] width 23 height 11
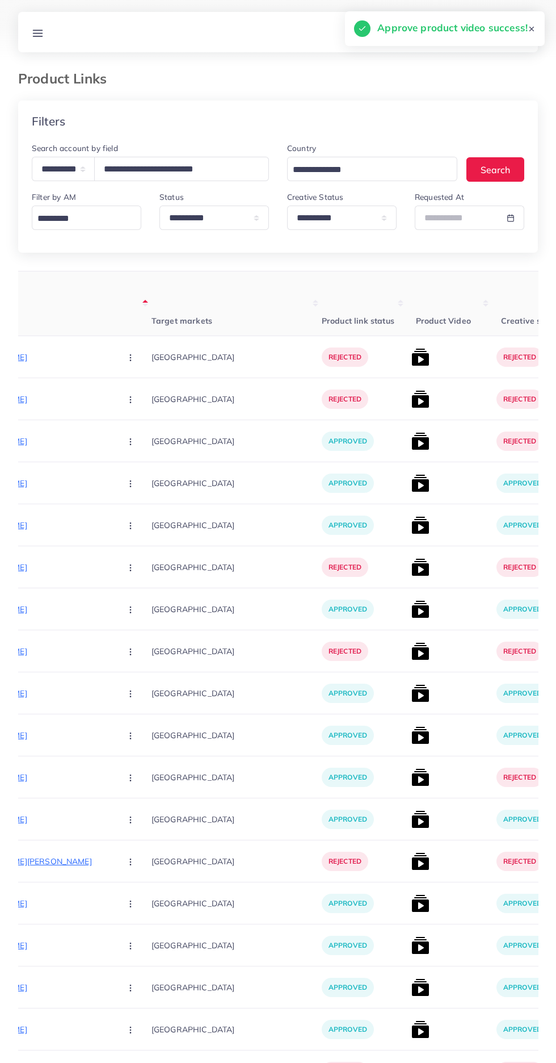
click at [412, 445] on img at bounding box center [421, 441] width 18 height 18
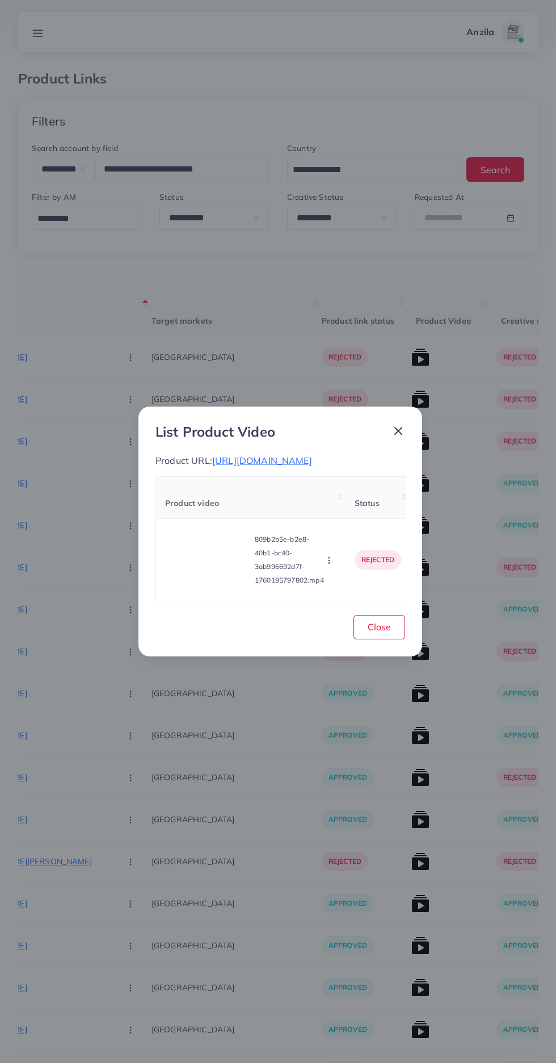
click at [199, 570] on video at bounding box center [207, 559] width 85 height 51
click at [205, 551] on div at bounding box center [207, 559] width 85 height 51
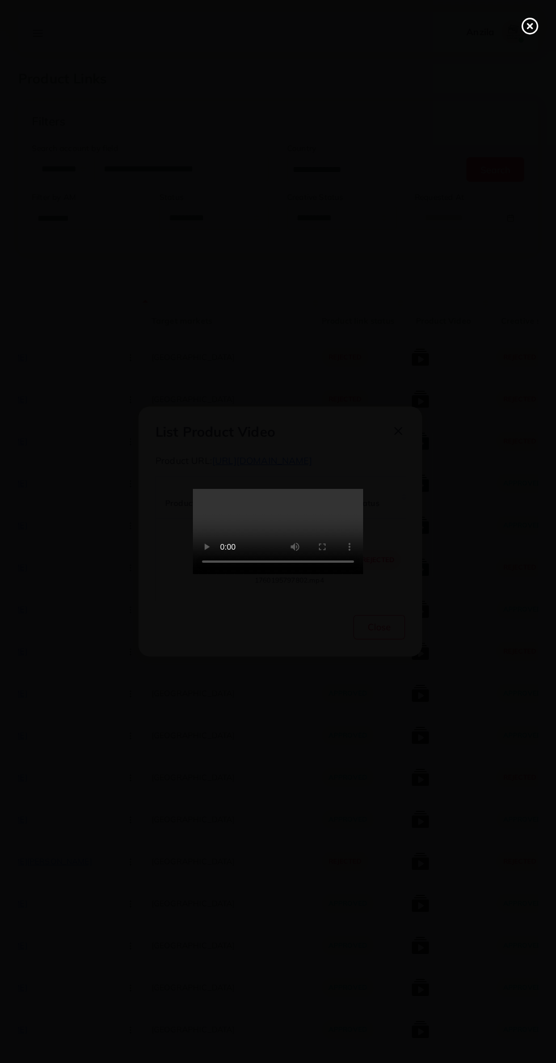
click at [528, 31] on icon at bounding box center [530, 26] width 18 height 18
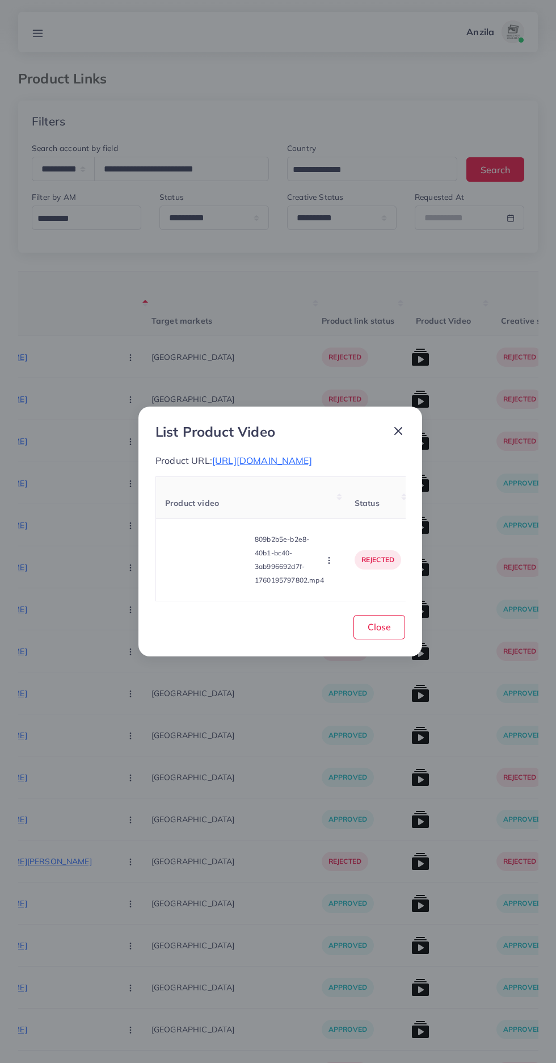
click at [334, 565] on icon "button" at bounding box center [329, 560] width 9 height 9
click at [373, 513] on link "Approve" at bounding box center [352, 507] width 90 height 25
